Goal: Find contact information: Find contact information

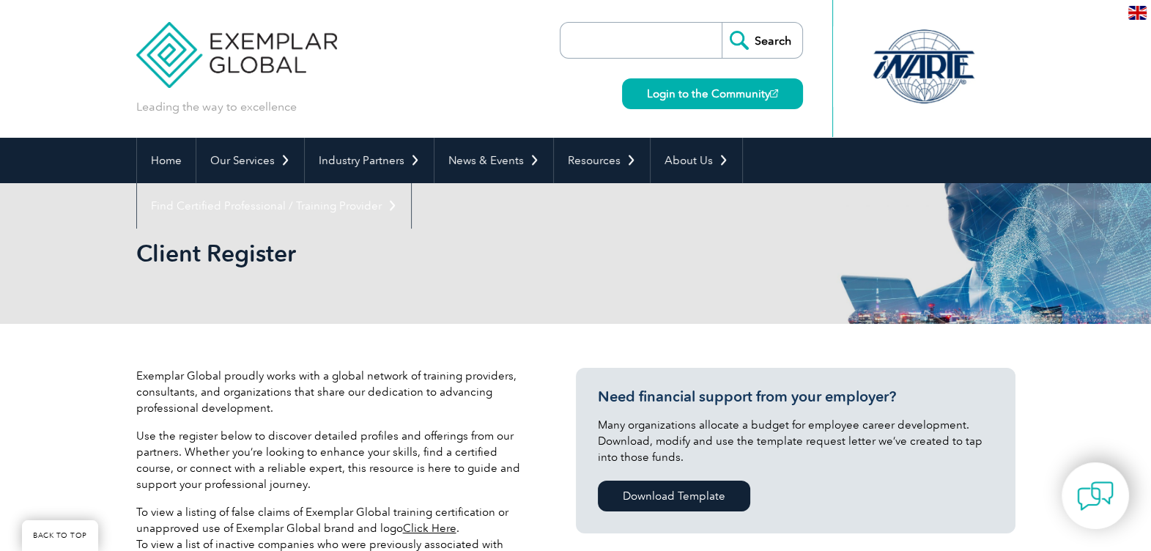
scroll to position [482, 0]
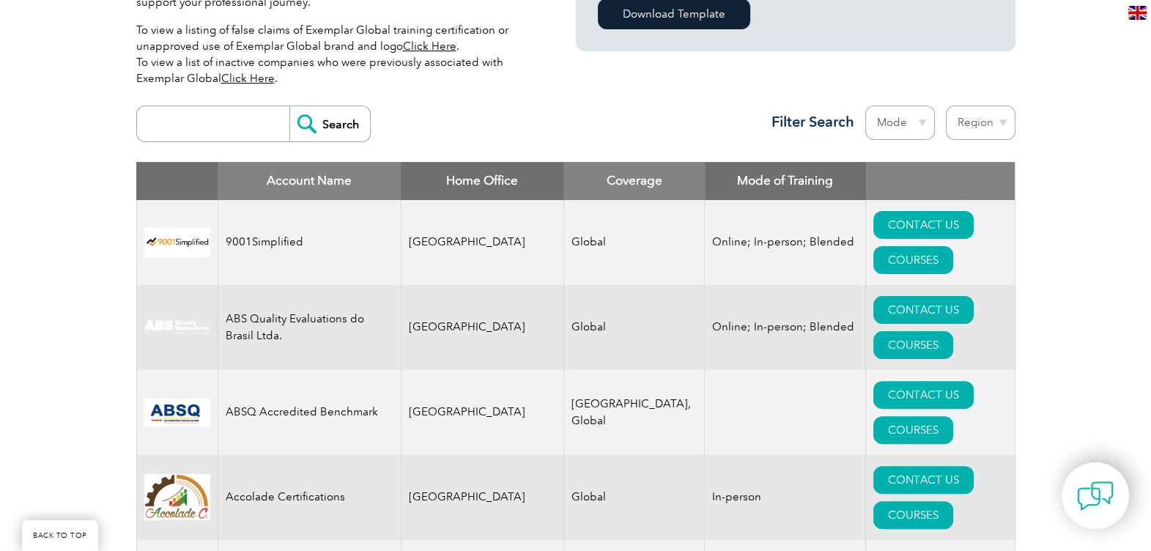
click at [951, 127] on select "Region Australia Bahrain Bangladesh Brazil Canada Colombia Dominican Republic E…" at bounding box center [981, 122] width 70 height 34
select select "[GEOGRAPHIC_DATA]"
click at [946, 105] on select "Region Australia Bahrain Bangladesh Brazil Canada Colombia Dominican Republic E…" at bounding box center [981, 122] width 70 height 34
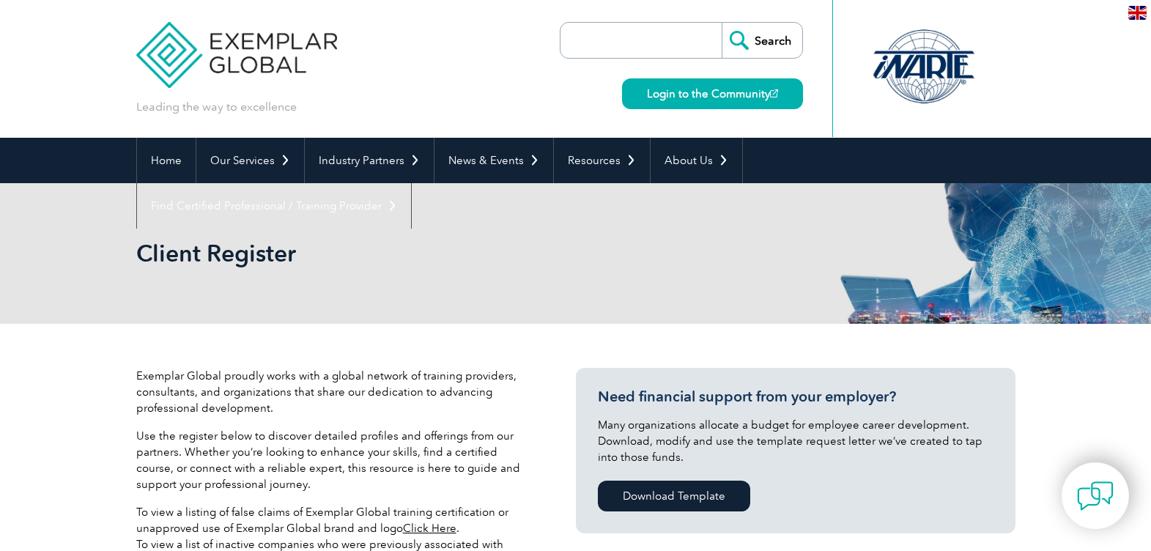
select select "[GEOGRAPHIC_DATA]"
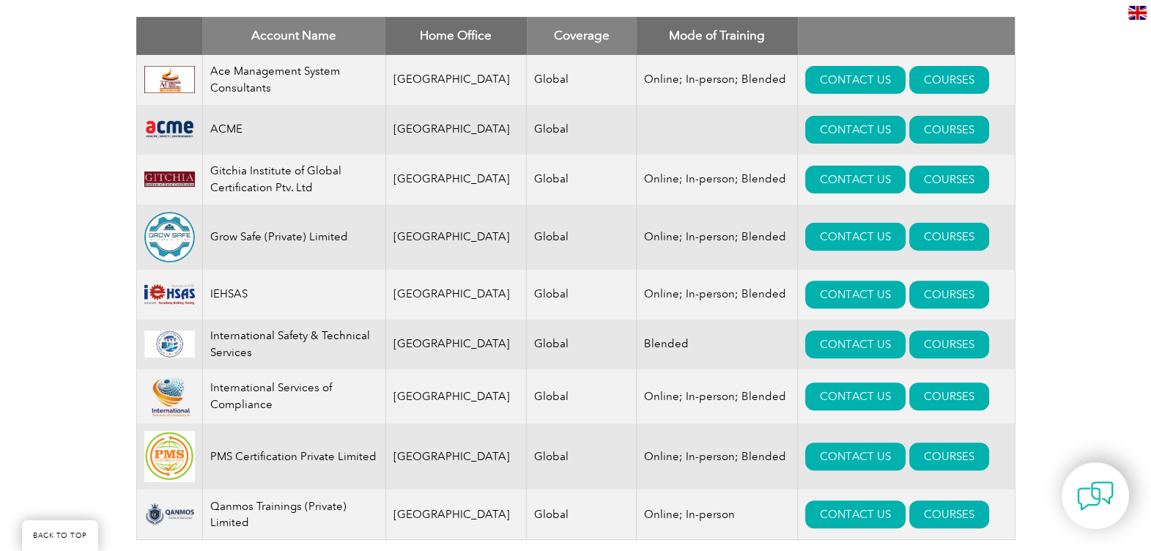
scroll to position [630, 0]
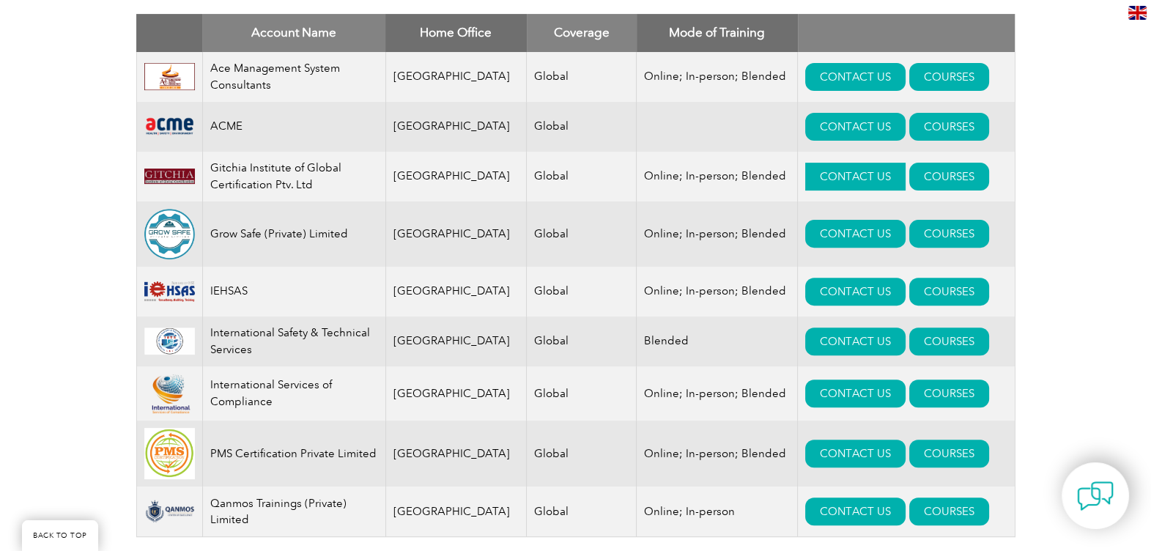
click at [805, 168] on link "CONTACT US" at bounding box center [855, 177] width 100 height 28
click at [806, 241] on link "CONTACT US" at bounding box center [855, 234] width 100 height 28
click at [811, 242] on link "CONTACT US" at bounding box center [855, 234] width 100 height 28
